Goal: Task Accomplishment & Management: Manage account settings

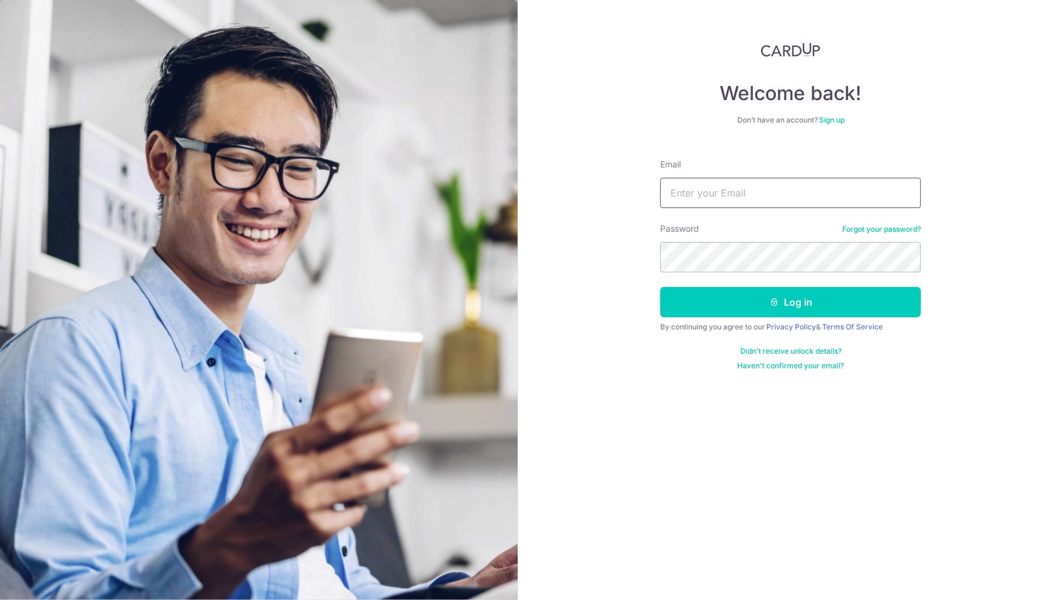
type input "[EMAIL_ADDRESS][DOMAIN_NAME]"
click at [791, 301] on button "Log in" at bounding box center [790, 302] width 261 height 30
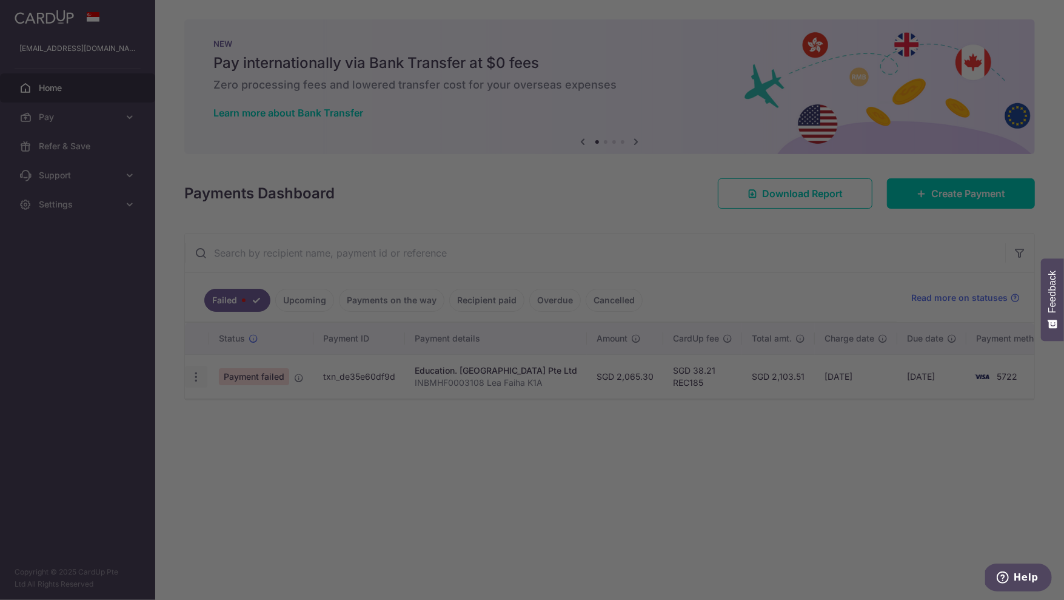
click at [199, 378] on div at bounding box center [537, 303] width 1075 height 606
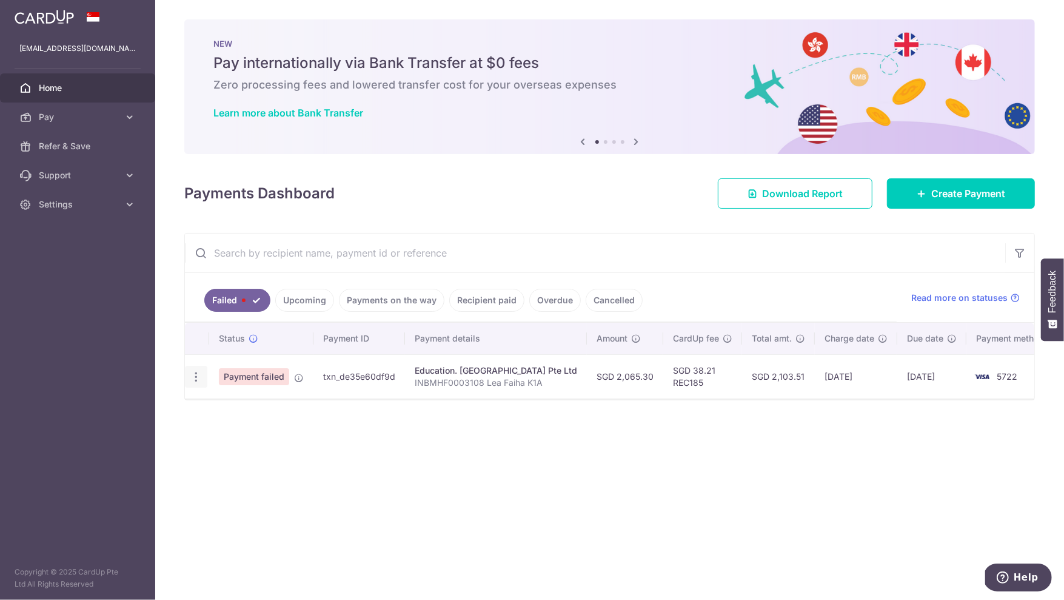
click at [196, 378] on icon "button" at bounding box center [196, 376] width 13 height 13
click at [249, 410] on span "Update payment" at bounding box center [261, 410] width 82 height 15
radio input "true"
type input "2,065.30"
type input "INBMHF0003108 Lea Faiha K1A"
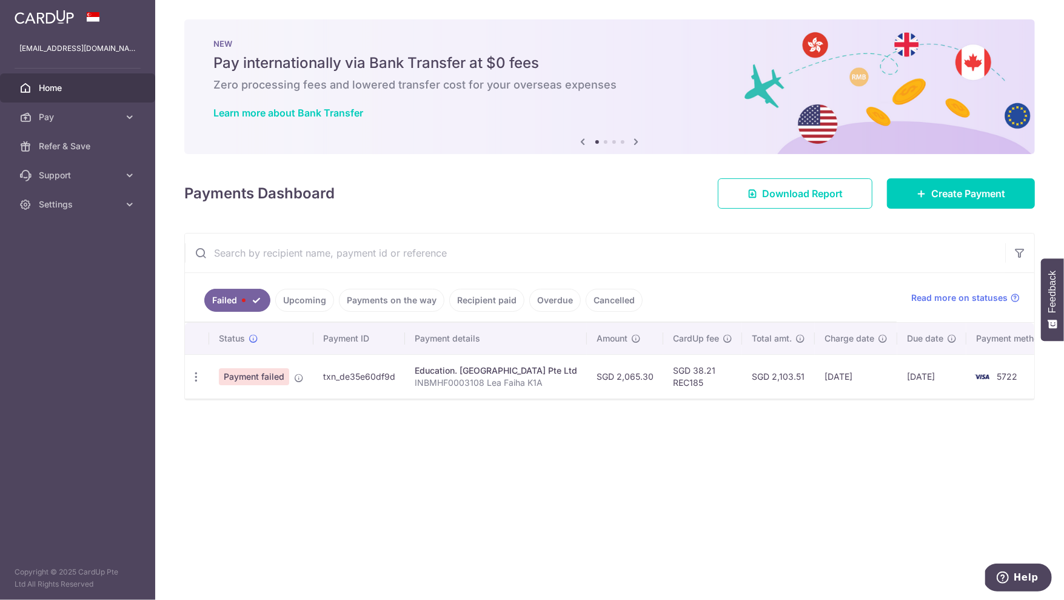
type input "REC185"
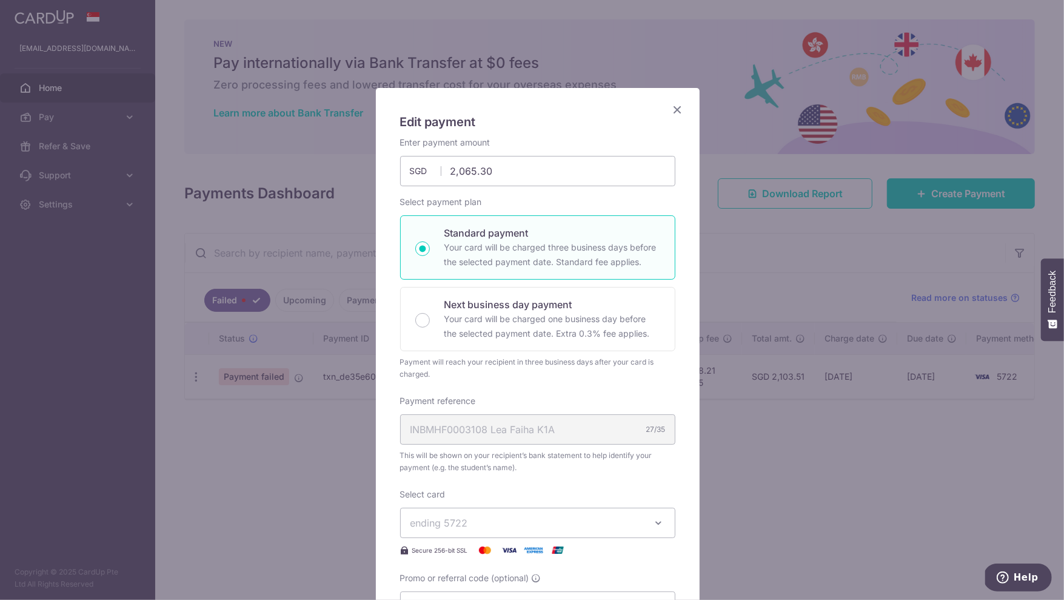
click at [562, 209] on div "Select payment plan Standard payment Your card will be charged three business d…" at bounding box center [537, 288] width 275 height 184
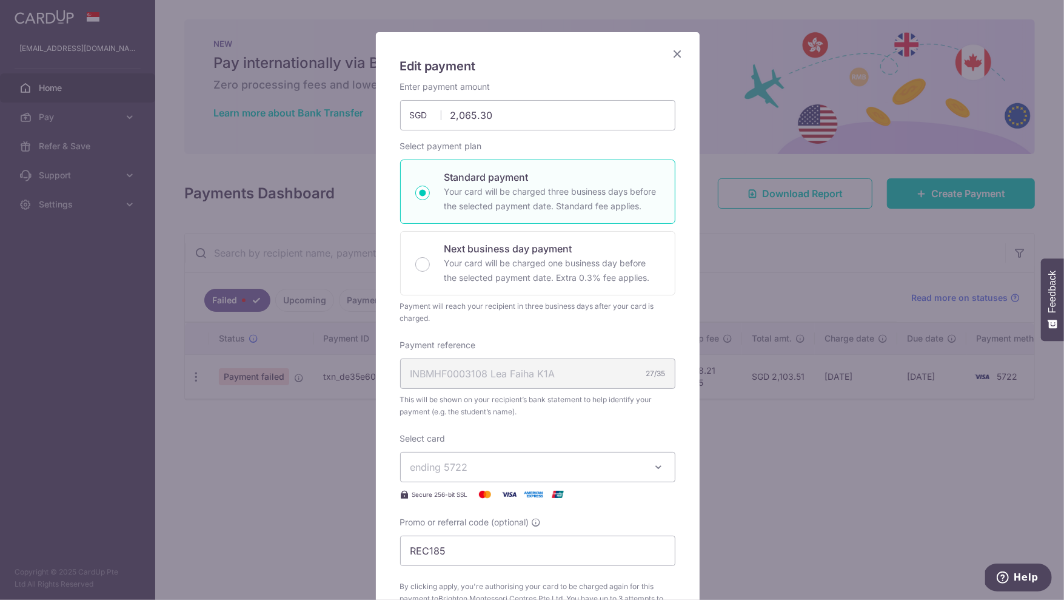
click at [499, 472] on span "ending 5722" at bounding box center [527, 467] width 233 height 15
click at [496, 525] on span "**** 5722" at bounding box center [538, 524] width 255 height 15
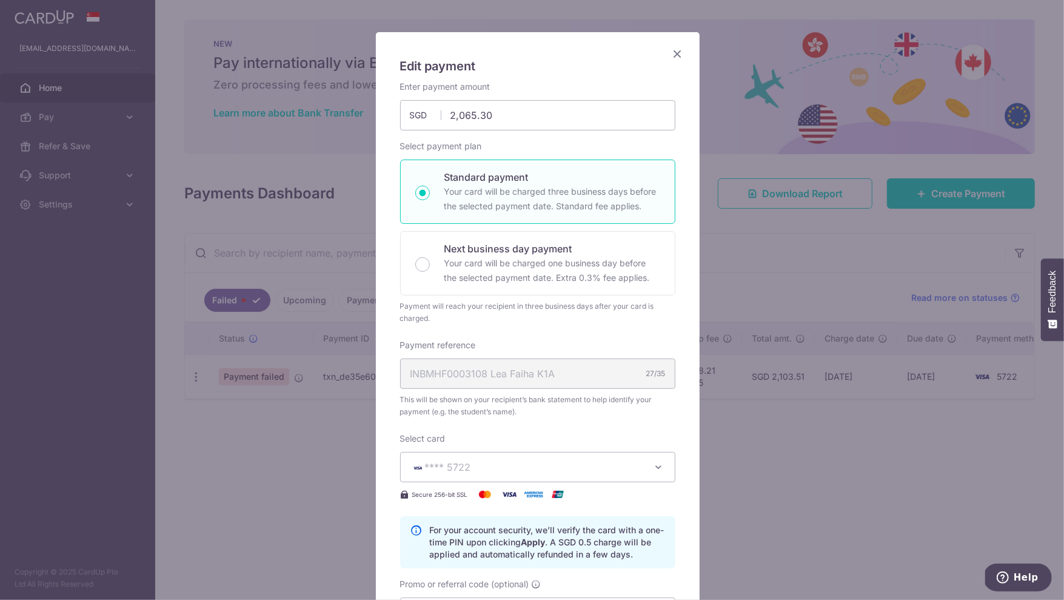
click at [543, 407] on span "This will be shown on your recipient’s bank statement to help identify your pay…" at bounding box center [537, 406] width 275 height 24
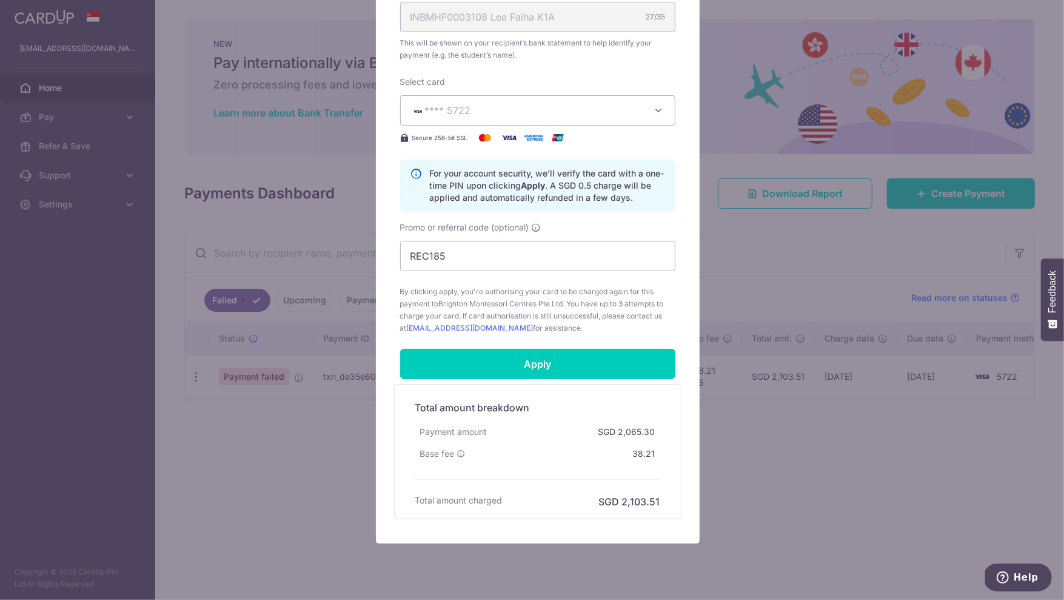
click at [551, 110] on span "**** 5722" at bounding box center [527, 110] width 233 height 15
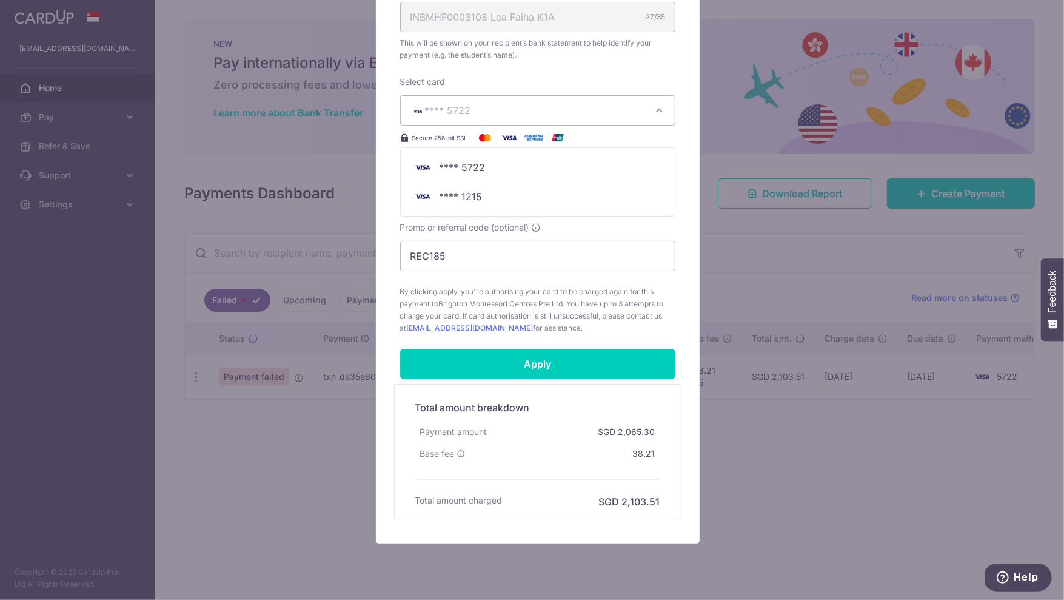
click at [556, 58] on span "This will be shown on your recipient’s bank statement to help identify your pay…" at bounding box center [537, 49] width 275 height 24
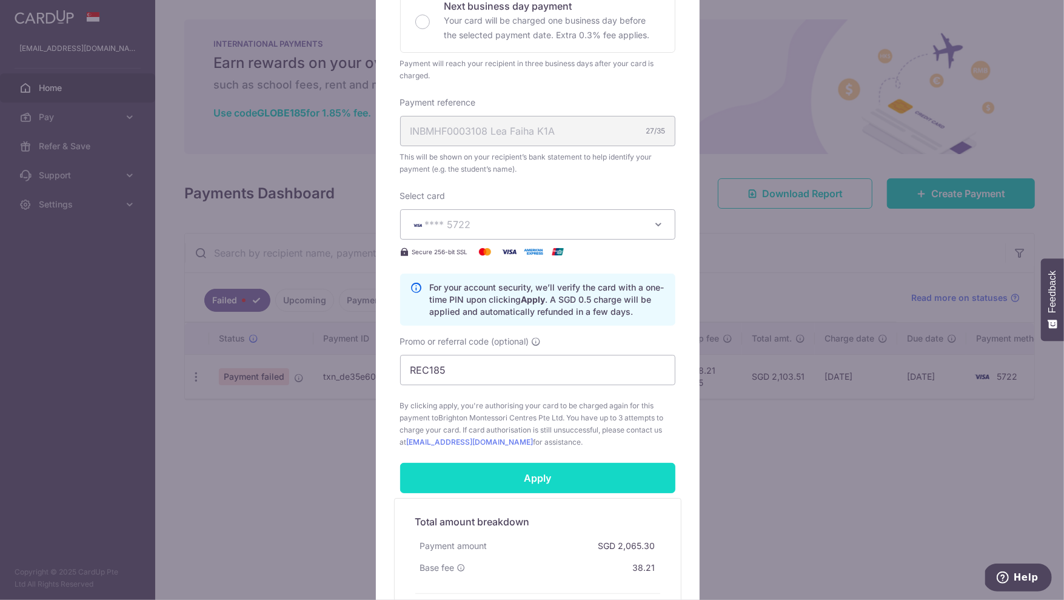
scroll to position [372, 0]
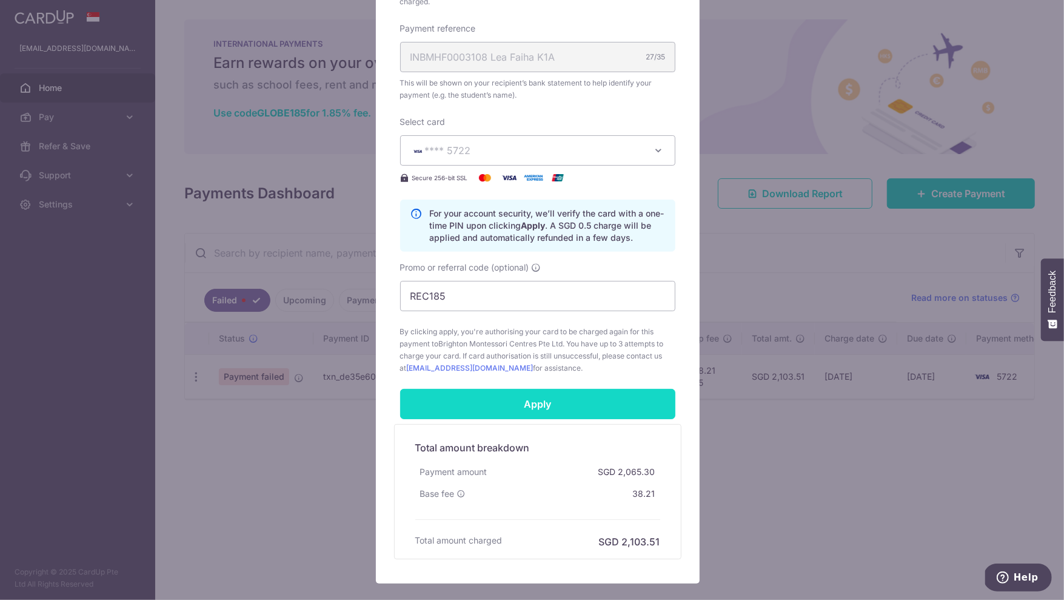
click at [527, 406] on input "Apply" at bounding box center [537, 404] width 275 height 30
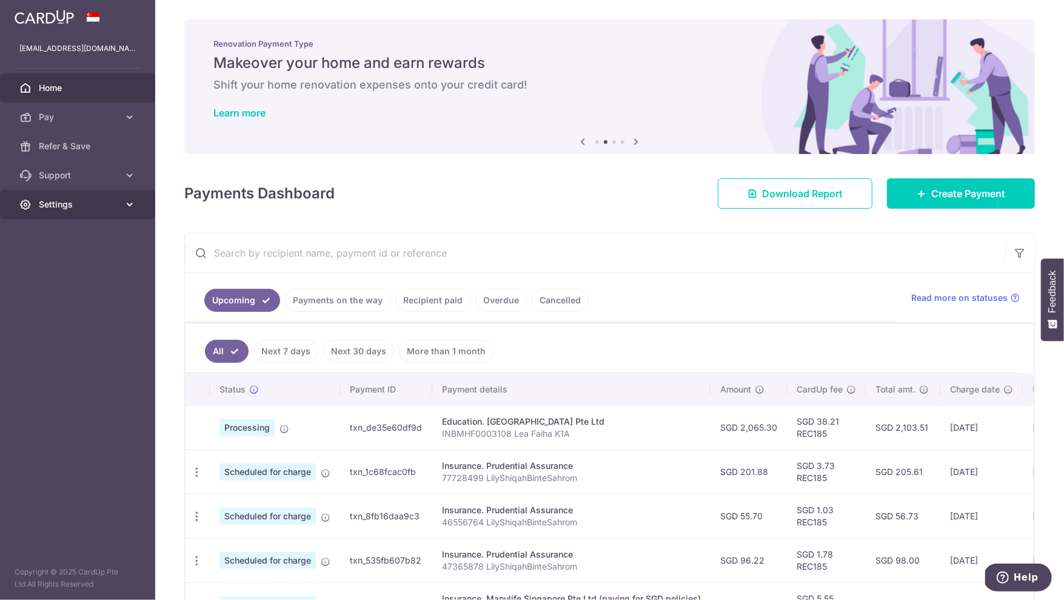
click at [87, 206] on span "Settings" at bounding box center [79, 204] width 80 height 12
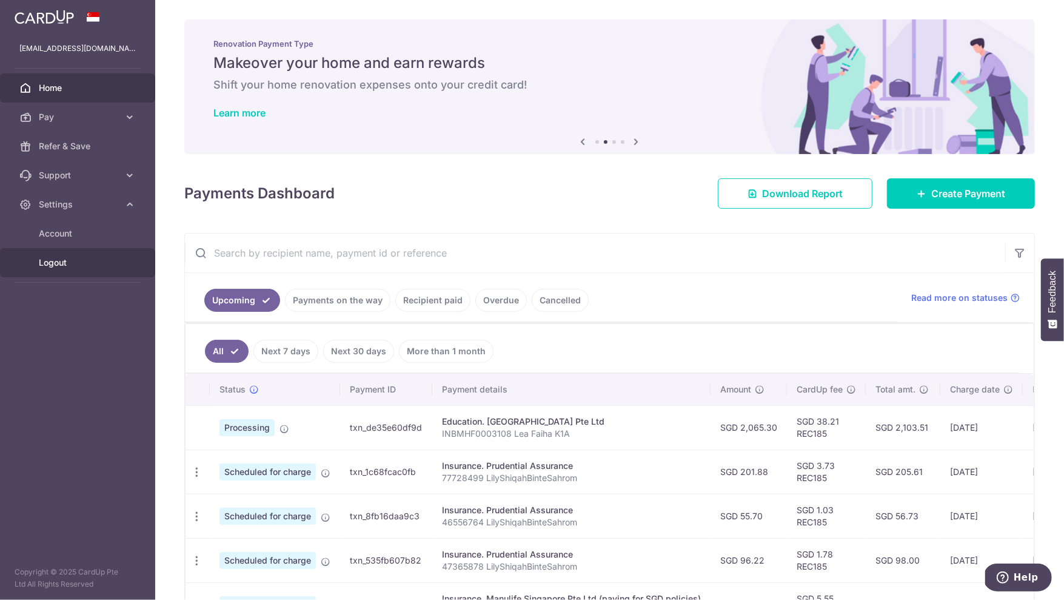
click at [58, 270] on link "Logout" at bounding box center [77, 262] width 155 height 29
